Goal: Communication & Community: Answer question/provide support

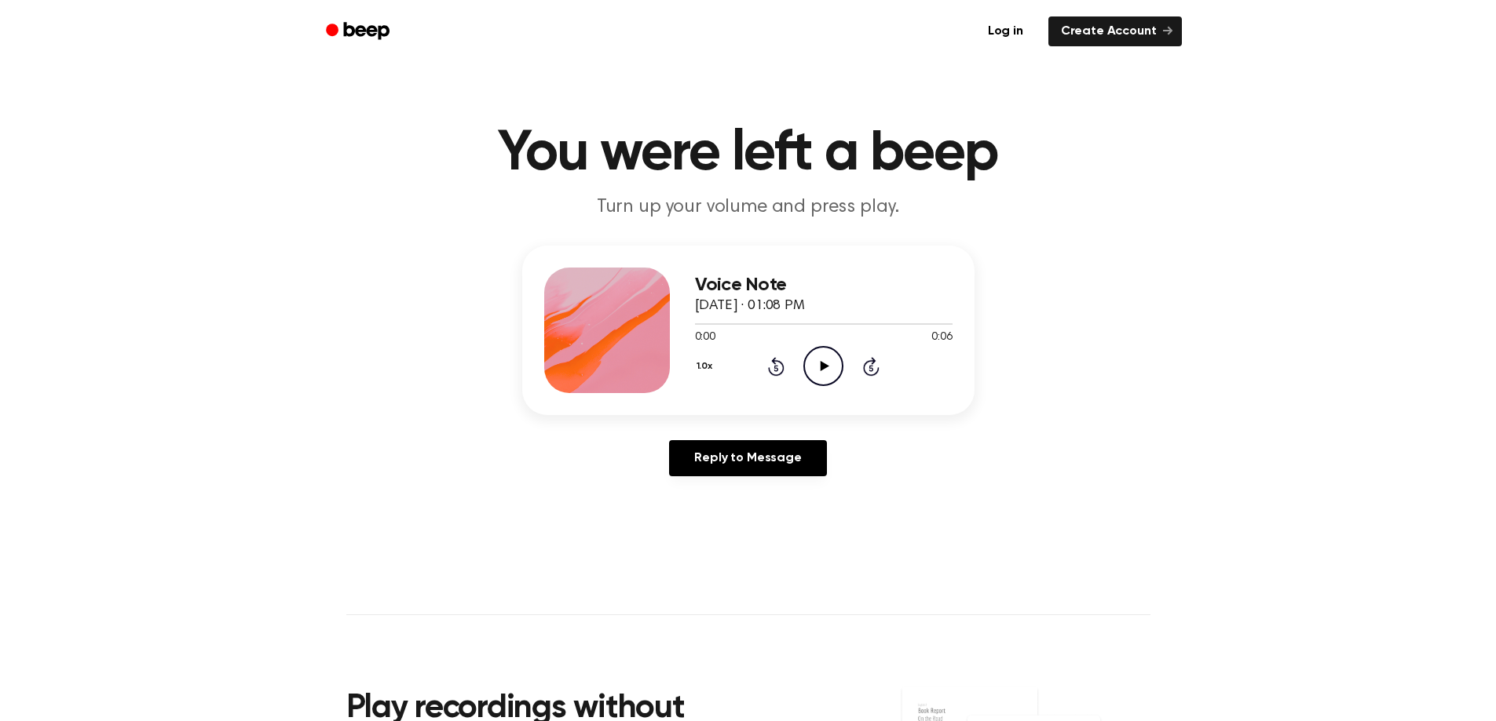
drag, startPoint x: 820, startPoint y: 365, endPoint x: 867, endPoint y: 397, distance: 57.1
click at [821, 365] on icon "Play Audio" at bounding box center [823, 366] width 40 height 40
click at [824, 364] on icon "Pause Audio" at bounding box center [823, 366] width 40 height 40
click at [819, 362] on icon "Play Audio" at bounding box center [823, 366] width 40 height 40
click at [797, 452] on link "Reply to Message" at bounding box center [747, 458] width 157 height 36
